Goal: Navigation & Orientation: Find specific page/section

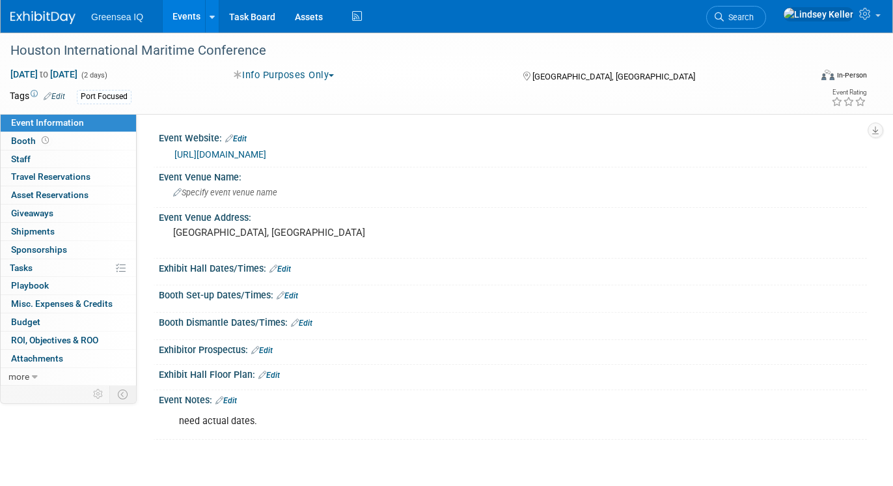
click at [186, 25] on link "Events" at bounding box center [187, 16] width 48 height 33
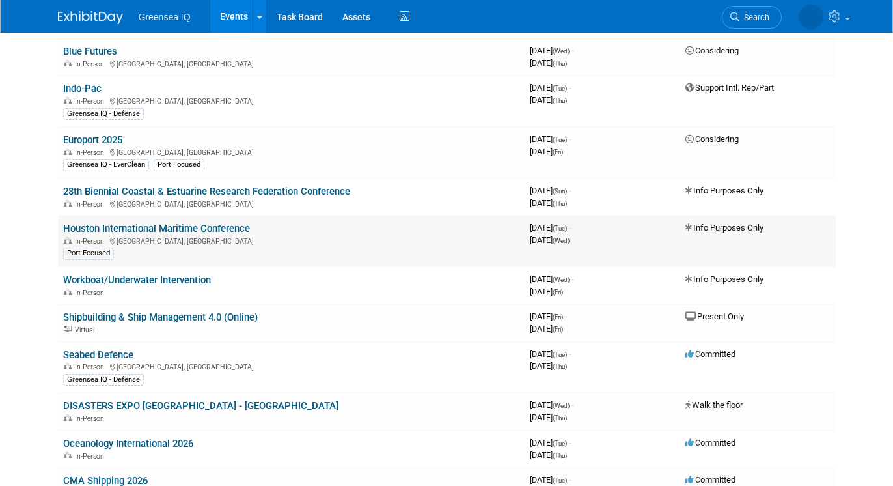
scroll to position [198, 0]
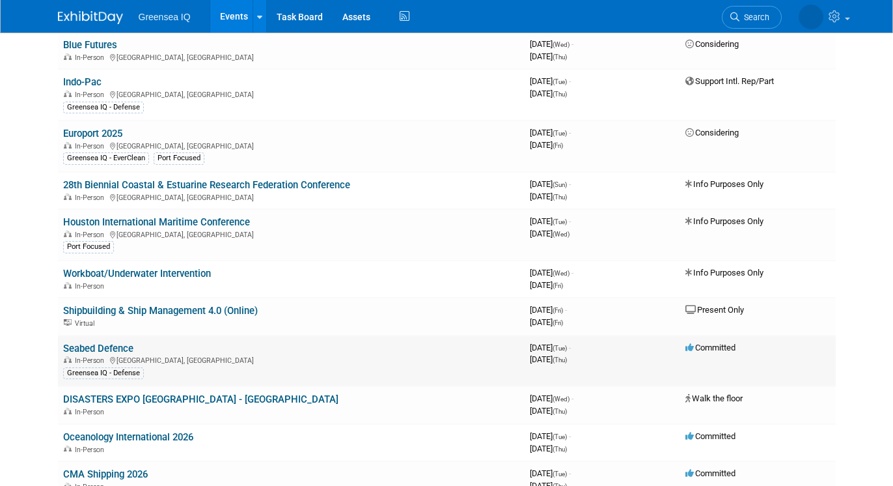
click at [102, 349] on link "Seabed Defence" at bounding box center [98, 348] width 70 height 12
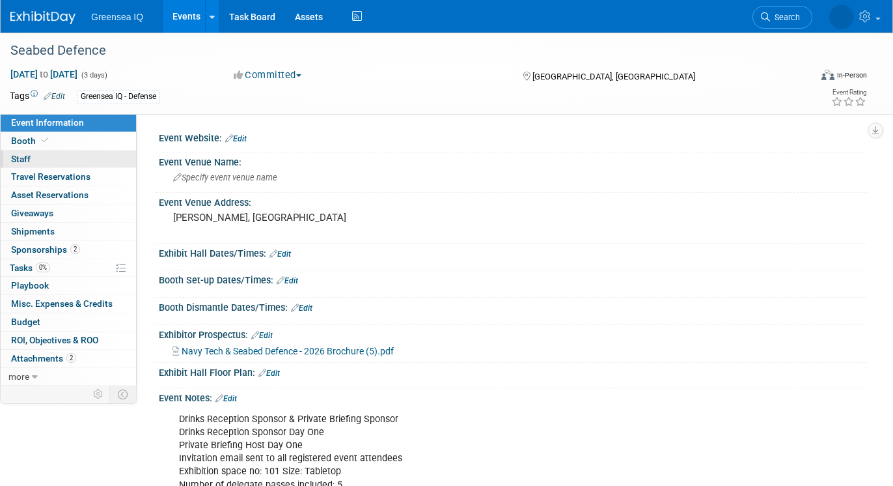
click at [42, 162] on link "0 Staff 0" at bounding box center [68, 159] width 135 height 18
